Goal: Task Accomplishment & Management: Complete application form

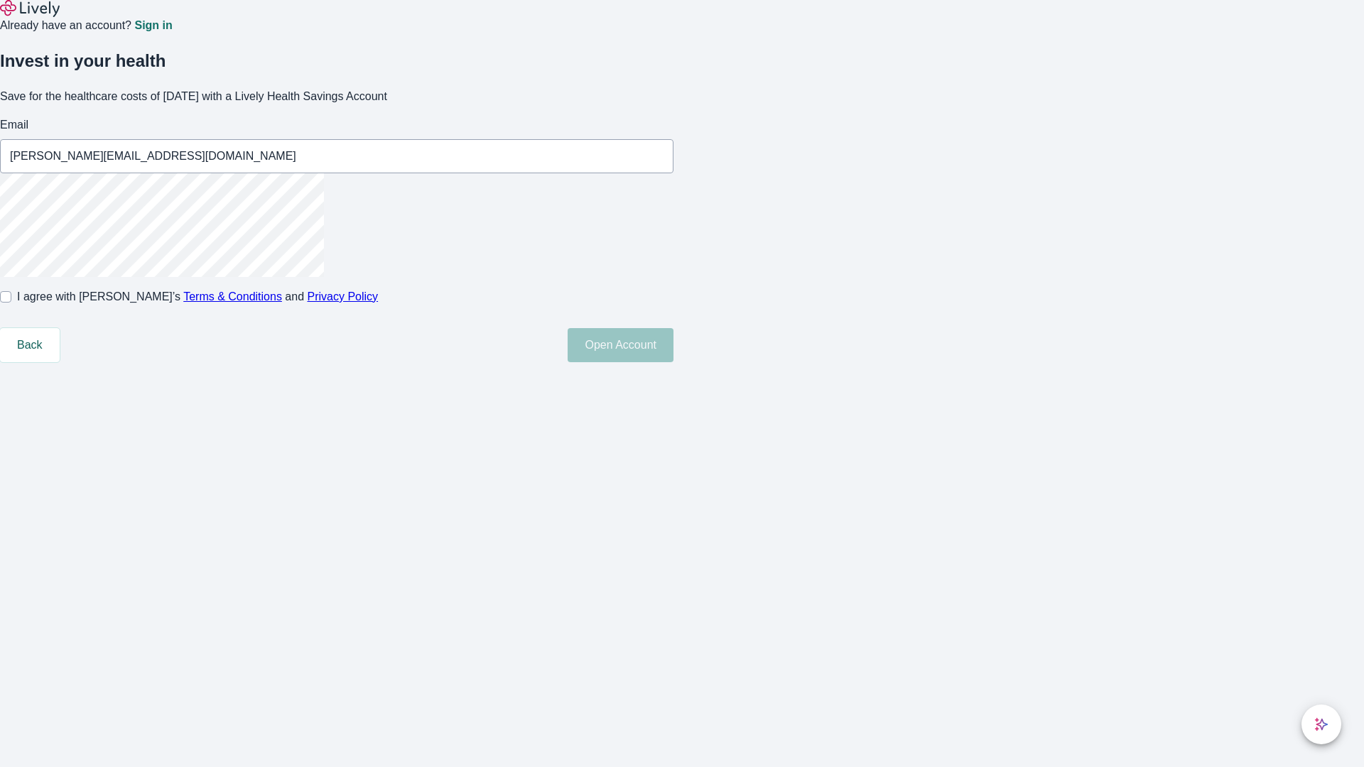
click at [11, 303] on input "I agree with Lively’s Terms & Conditions and Privacy Policy" at bounding box center [5, 296] width 11 height 11
checkbox input "true"
click at [673, 362] on button "Open Account" at bounding box center [621, 345] width 106 height 34
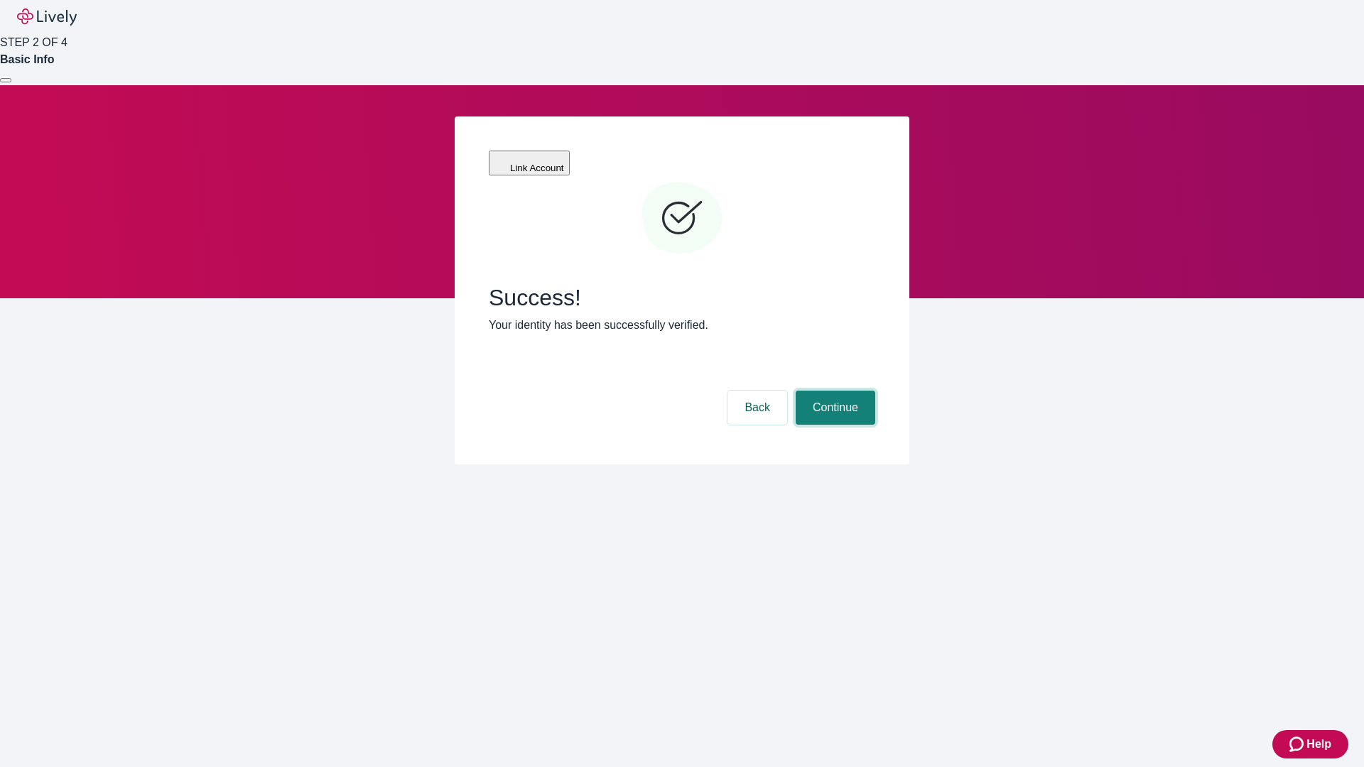
click at [833, 391] on button "Continue" at bounding box center [836, 408] width 80 height 34
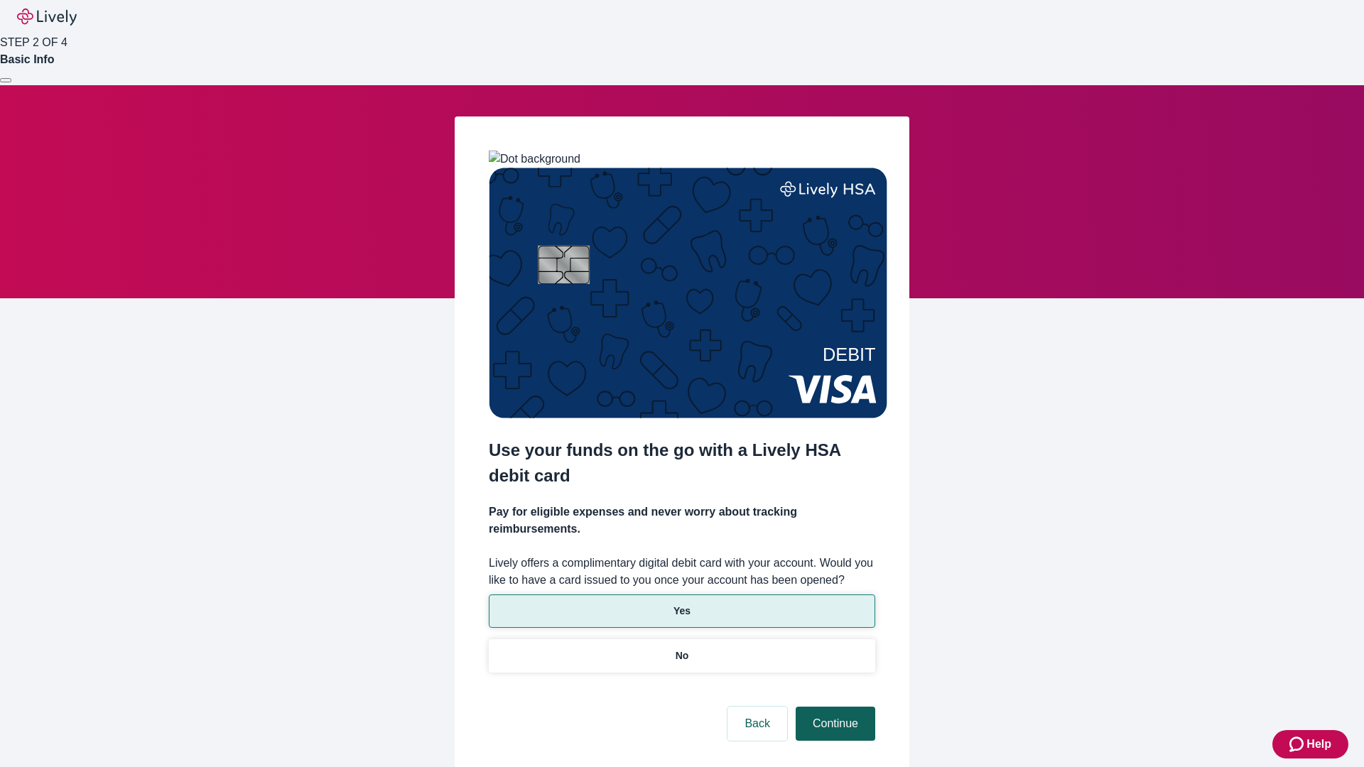
click at [681, 648] on p "No" at bounding box center [681, 655] width 13 height 15
click at [833, 707] on button "Continue" at bounding box center [836, 724] width 80 height 34
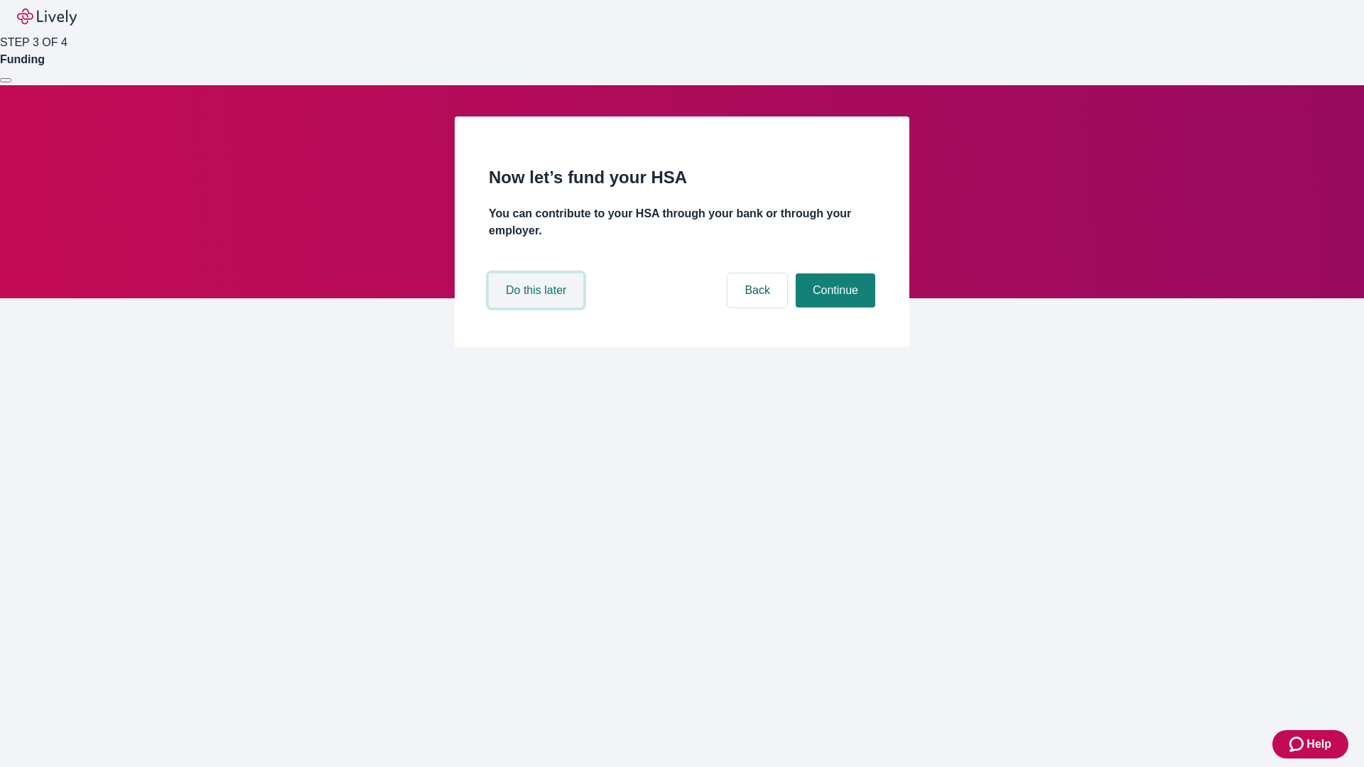
click at [538, 308] on button "Do this later" at bounding box center [536, 290] width 94 height 34
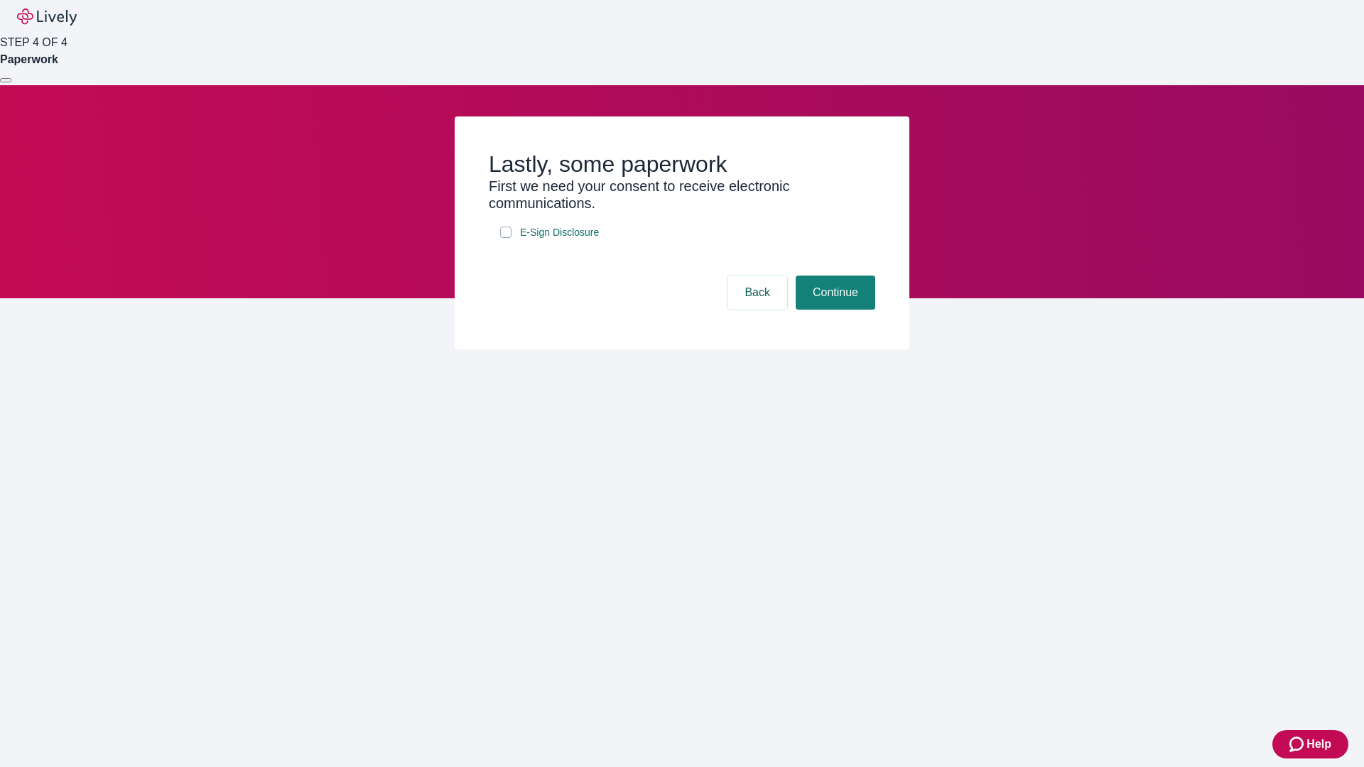
click at [506, 238] on input "E-Sign Disclosure" at bounding box center [505, 232] width 11 height 11
checkbox input "true"
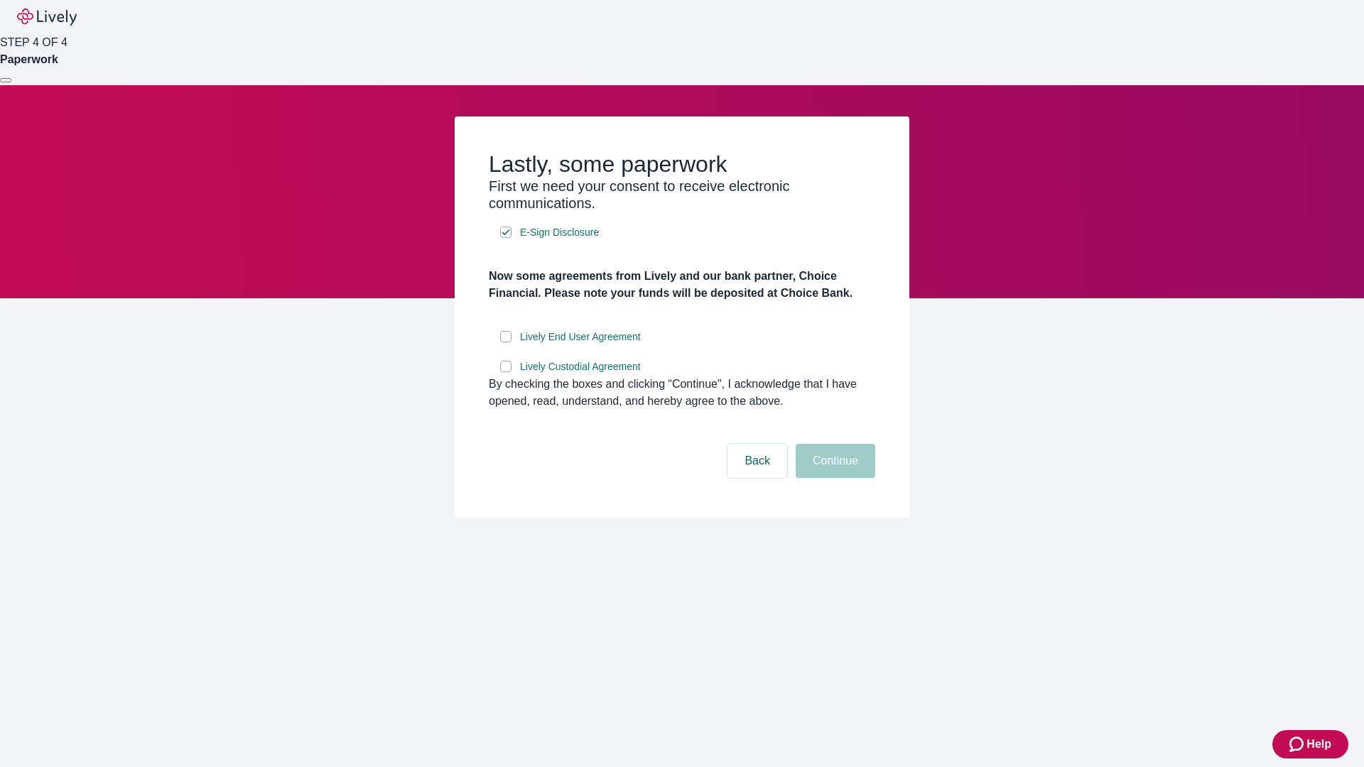
click at [506, 342] on input "Lively End User Agreement" at bounding box center [505, 336] width 11 height 11
checkbox input "true"
click at [506, 372] on input "Lively Custodial Agreement" at bounding box center [505, 366] width 11 height 11
checkbox input "true"
click at [833, 478] on button "Continue" at bounding box center [836, 461] width 80 height 34
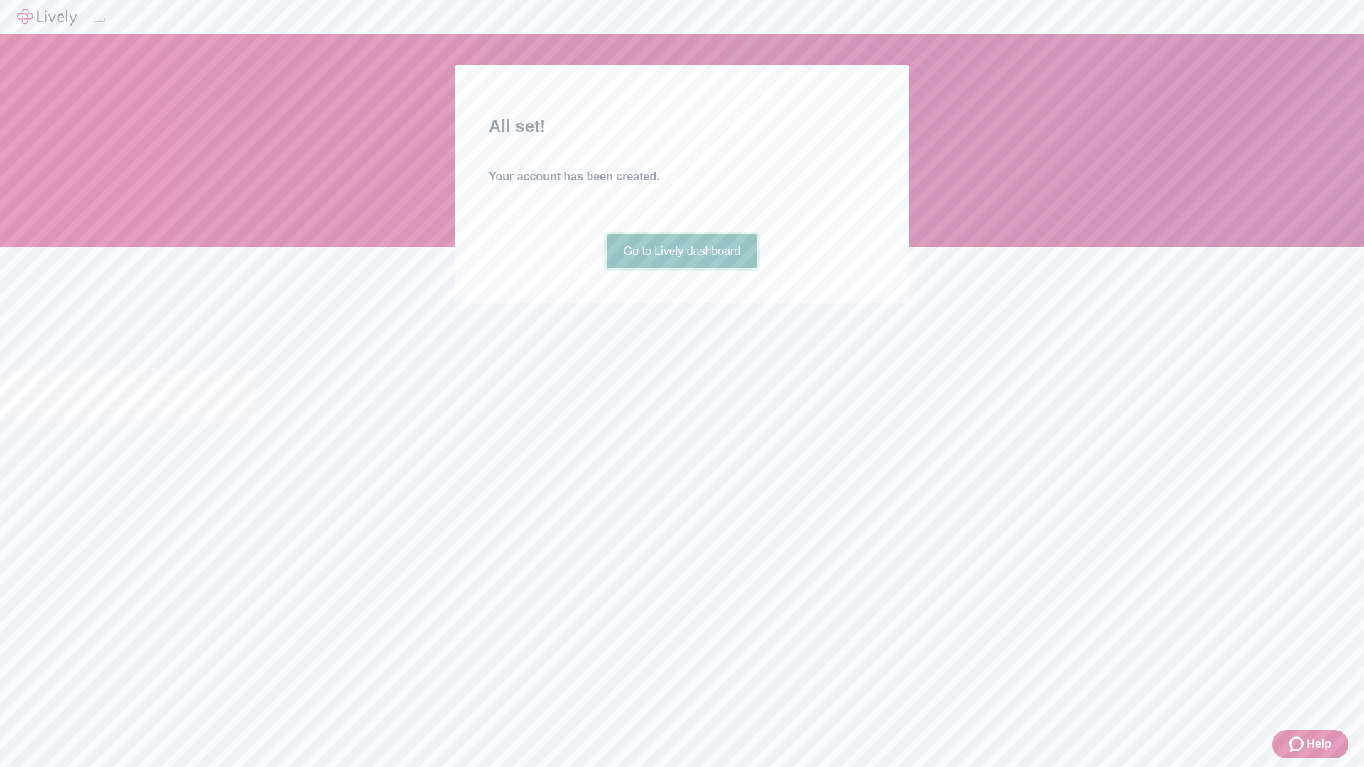
click at [681, 268] on link "Go to Lively dashboard" at bounding box center [682, 251] width 151 height 34
